Goal: Task Accomplishment & Management: Use online tool/utility

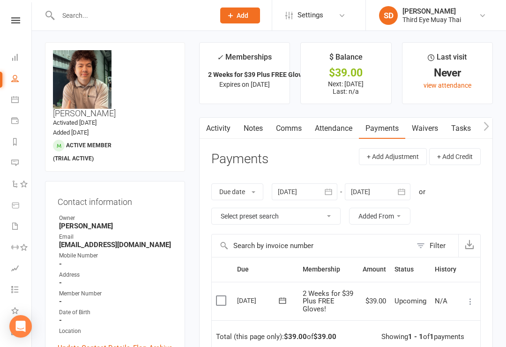
scroll to position [1, 0]
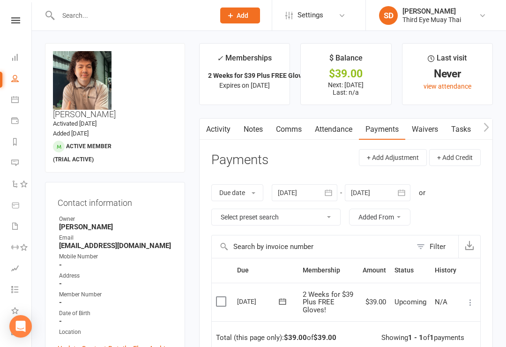
click at [476, 293] on td "Mark as Paid (Cash) [PERSON_NAME] as Paid (POS) Mark as Paid (Other) Skip Apply…" at bounding box center [470, 301] width 20 height 39
click at [475, 305] on button at bounding box center [470, 302] width 11 height 11
click at [451, 330] on link "Mark as Paid (POS)" at bounding box center [429, 339] width 93 height 19
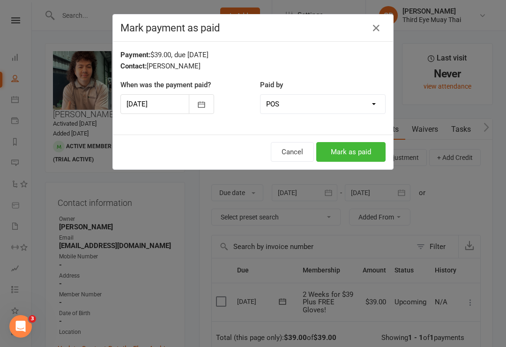
click at [378, 153] on button "Mark as paid" at bounding box center [350, 152] width 69 height 20
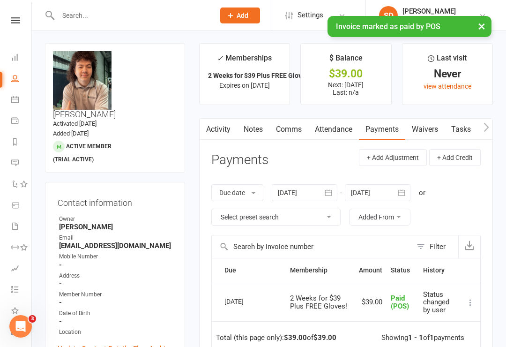
click at [80, 22] on input "text" at bounding box center [131, 15] width 153 height 13
type input "r"
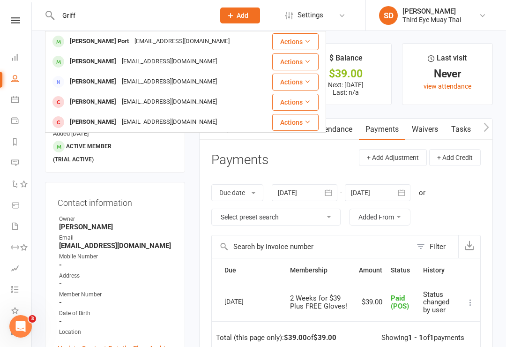
type input "Griff"
click at [88, 45] on div "[PERSON_NAME] Port" at bounding box center [99, 42] width 65 height 14
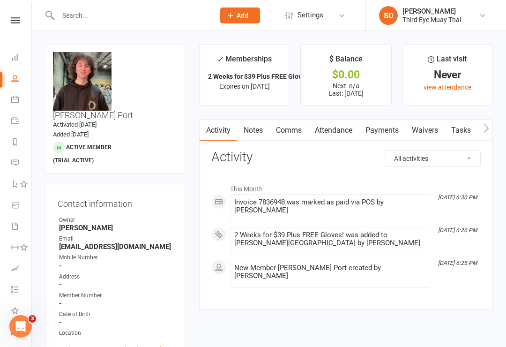
click at [388, 130] on link "Payments" at bounding box center [382, 130] width 46 height 22
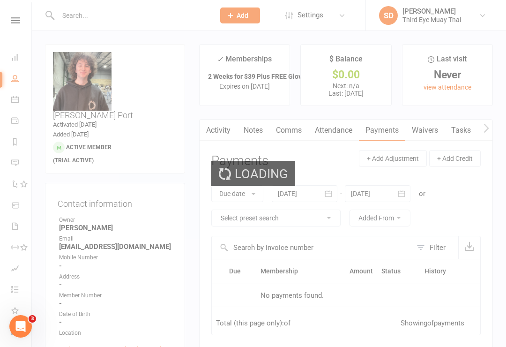
scroll to position [15, 0]
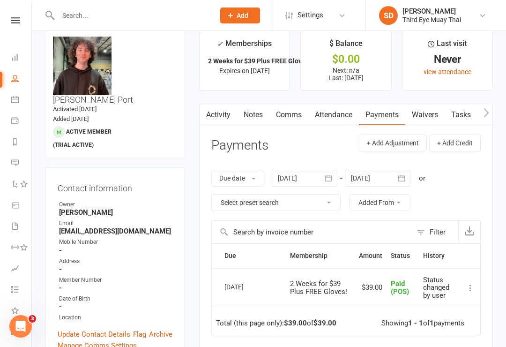
click at [21, 60] on link "Dashboard" at bounding box center [21, 58] width 21 height 21
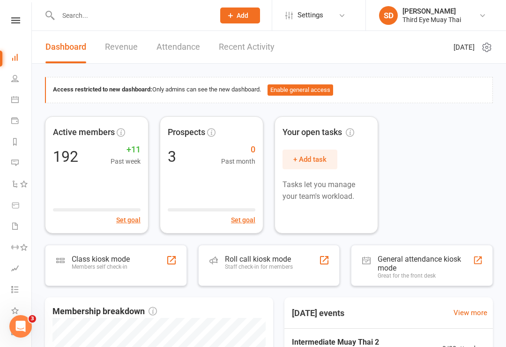
click at [81, 258] on div "Class kiosk mode" at bounding box center [101, 258] width 58 height 9
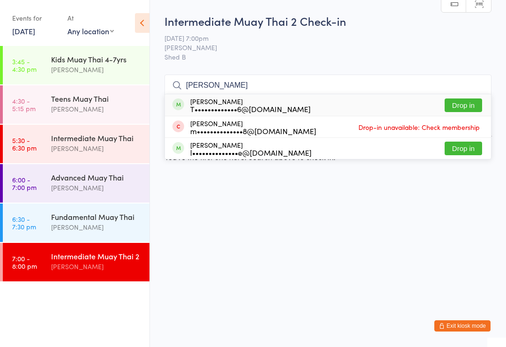
type input "[PERSON_NAME]"
click at [200, 108] on div "T•••••••••••••6@[DOMAIN_NAME]" at bounding box center [250, 108] width 120 height 7
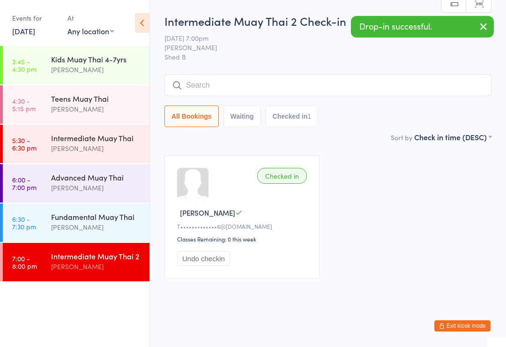
click at [101, 219] on div "Fundamental Muay Thai" at bounding box center [96, 216] width 90 height 10
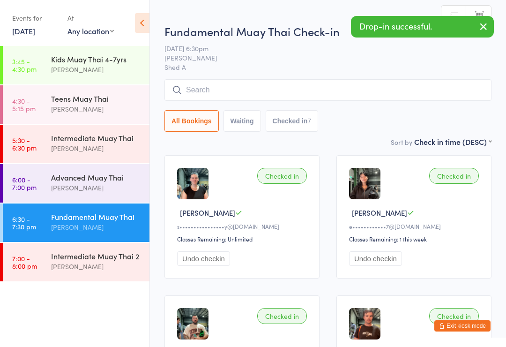
click at [89, 248] on div "Intermediate Muay Thai 2 [PERSON_NAME]" at bounding box center [100, 261] width 98 height 37
